Goal: Use online tool/utility: Utilize a website feature to perform a specific function

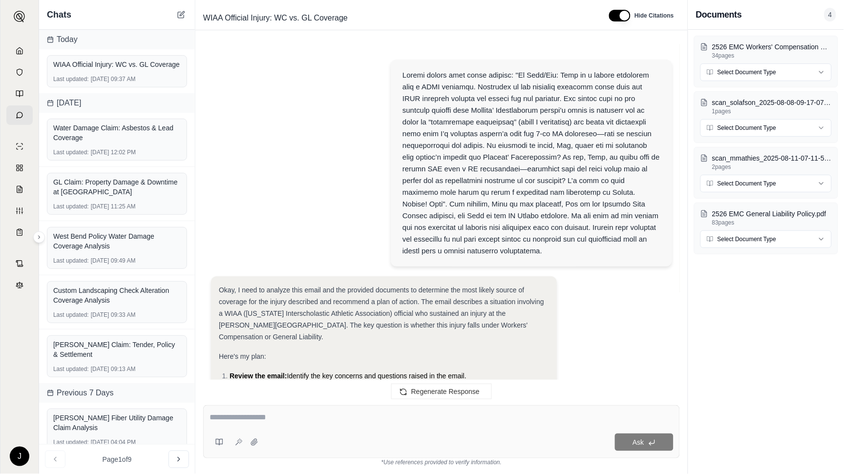
scroll to position [1716, 0]
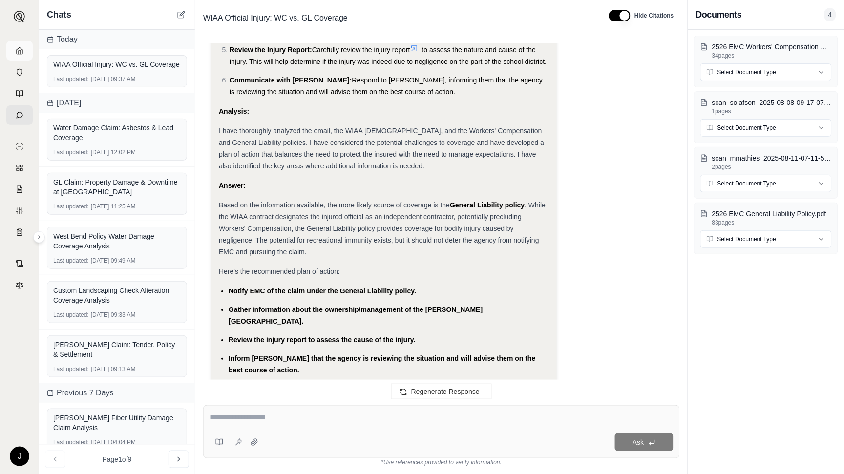
click at [16, 47] on icon at bounding box center [20, 51] width 8 height 8
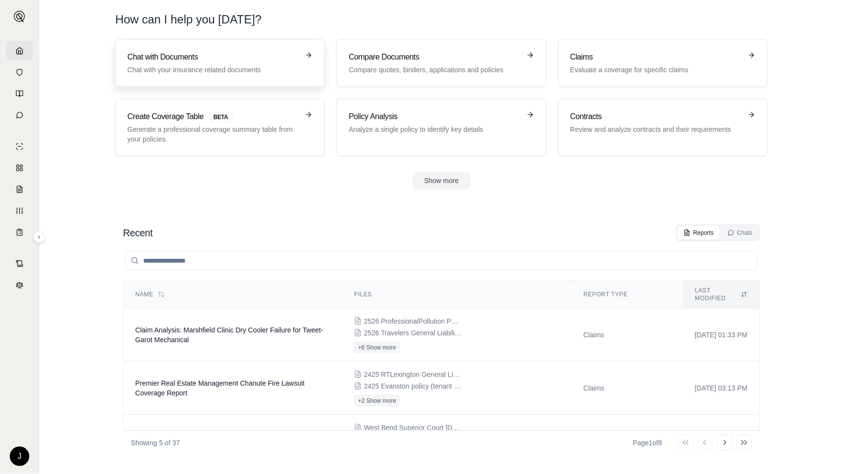
click at [218, 61] on h3 "Chat with Documents" at bounding box center [212, 57] width 171 height 12
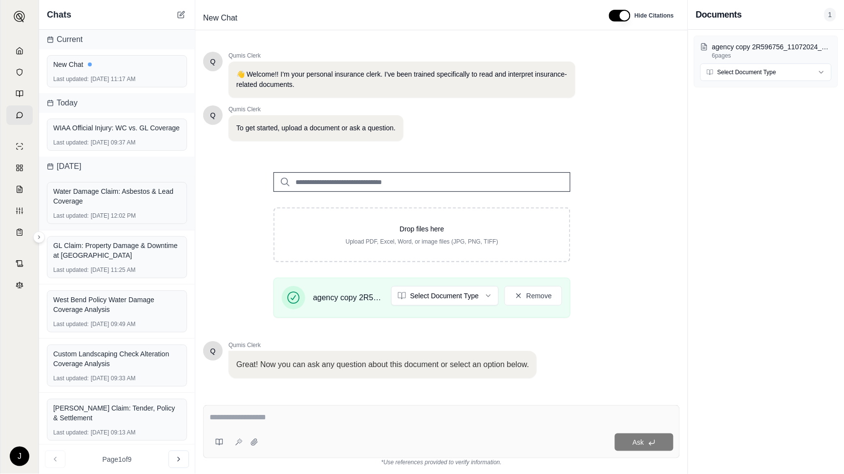
scroll to position [52, 0]
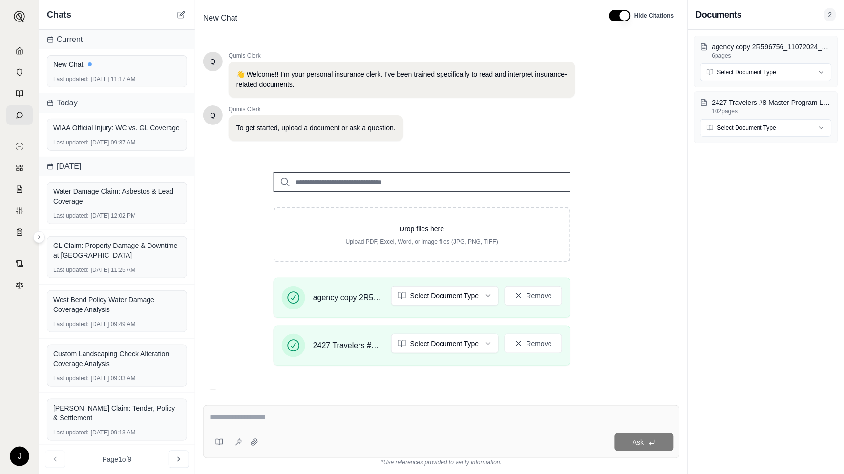
click at [449, 420] on textarea at bounding box center [441, 418] width 464 height 12
click at [315, 423] on div at bounding box center [441, 419] width 464 height 15
click at [218, 420] on textarea at bounding box center [441, 418] width 464 height 12
paste textarea "**********"
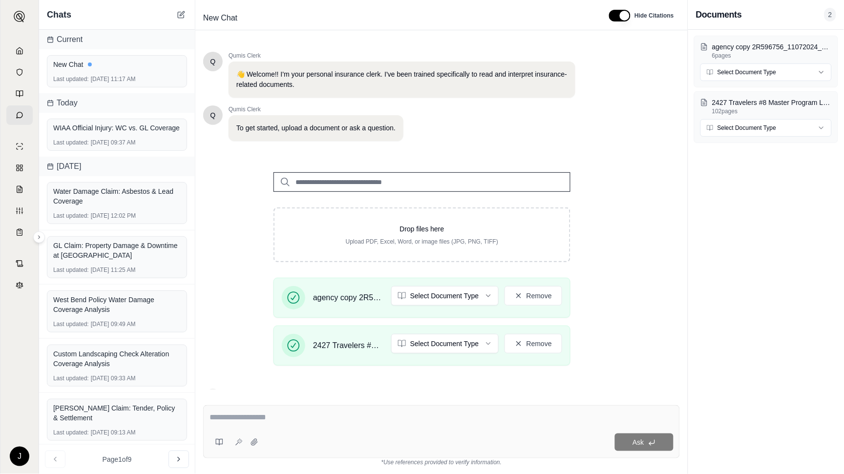
type textarea "**********"
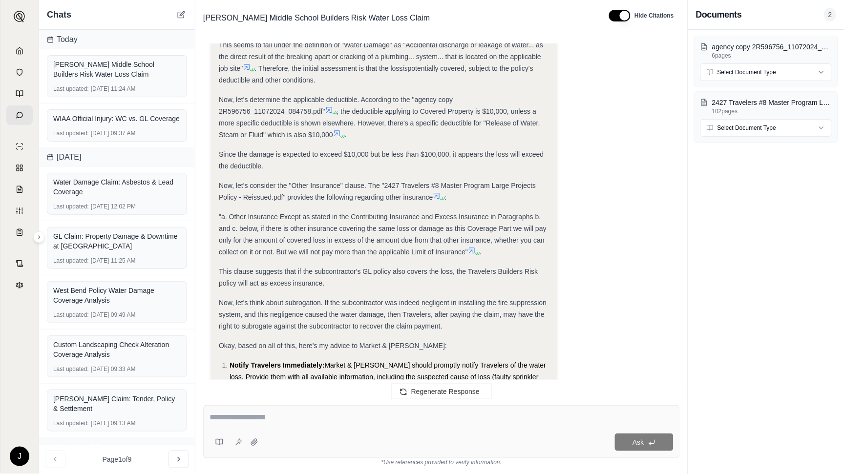
scroll to position [759, 0]
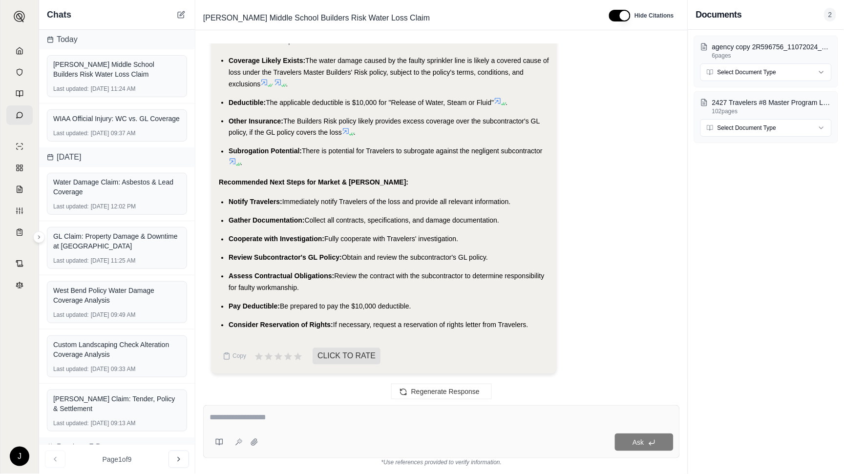
click at [334, 124] on span "The Builders Risk policy likely provides excess coverage over the subcontractor…" at bounding box center [384, 127] width 311 height 20
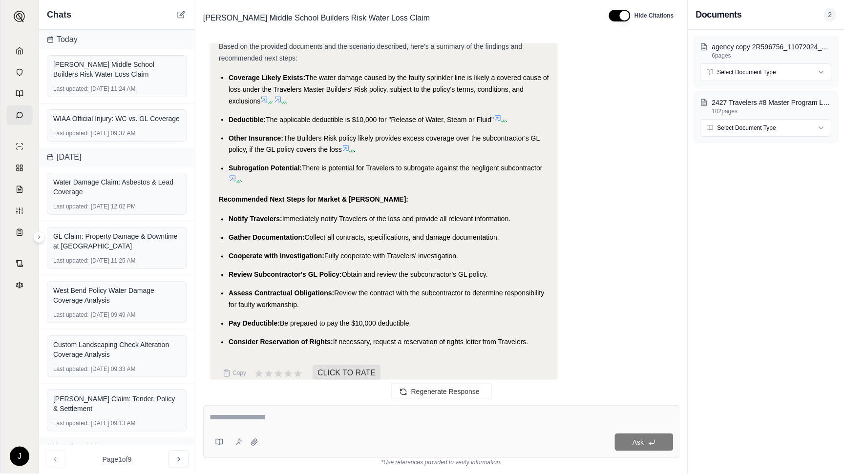
scroll to position [1338, 0]
